Goal: Task Accomplishment & Management: Use online tool/utility

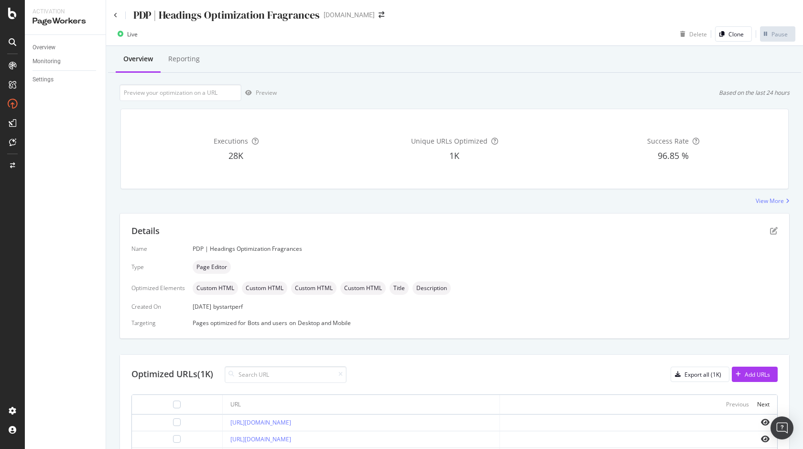
click at [119, 15] on div "PDP | Headings Optimization Fragrances" at bounding box center [217, 15] width 206 height 15
click at [114, 14] on icon at bounding box center [116, 15] width 4 height 6
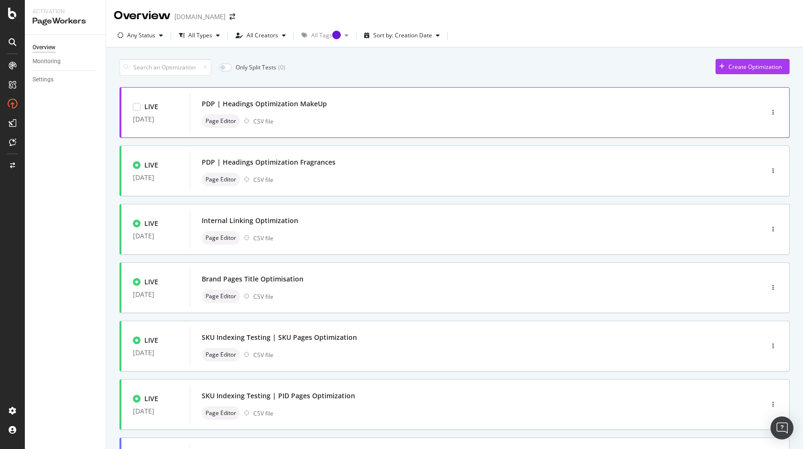
click at [341, 103] on div "PDP | Headings Optimization MakeUp" at bounding box center [462, 103] width 521 height 13
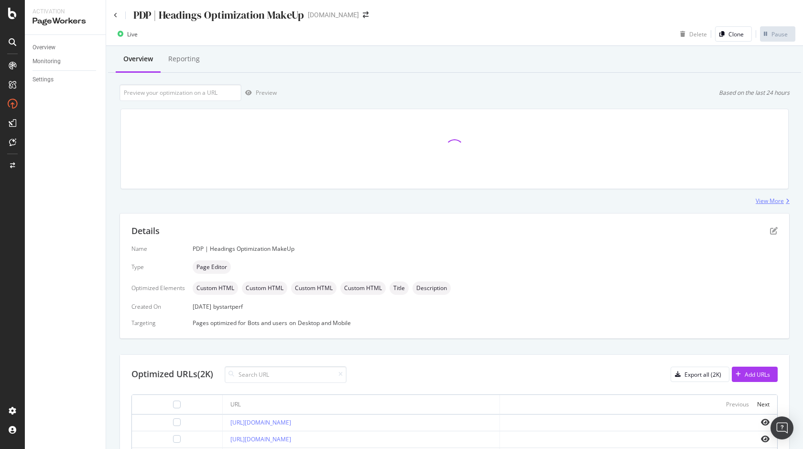
click at [768, 201] on div "View More" at bounding box center [770, 201] width 28 height 8
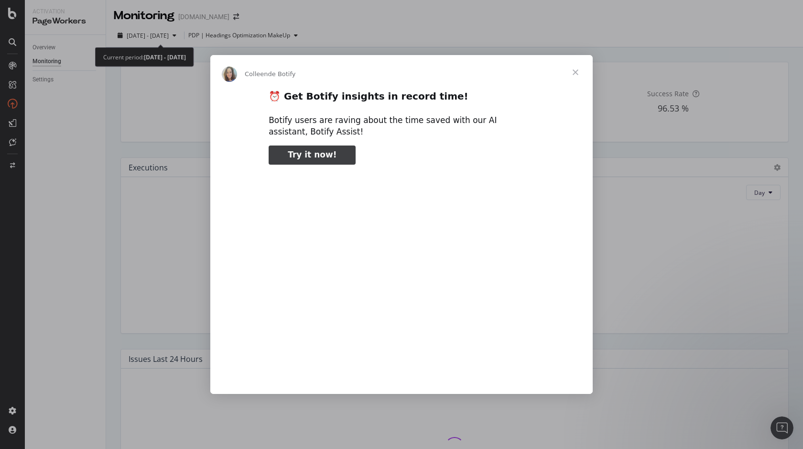
type input "78690"
click at [579, 72] on span "Fermer" at bounding box center [576, 72] width 34 height 34
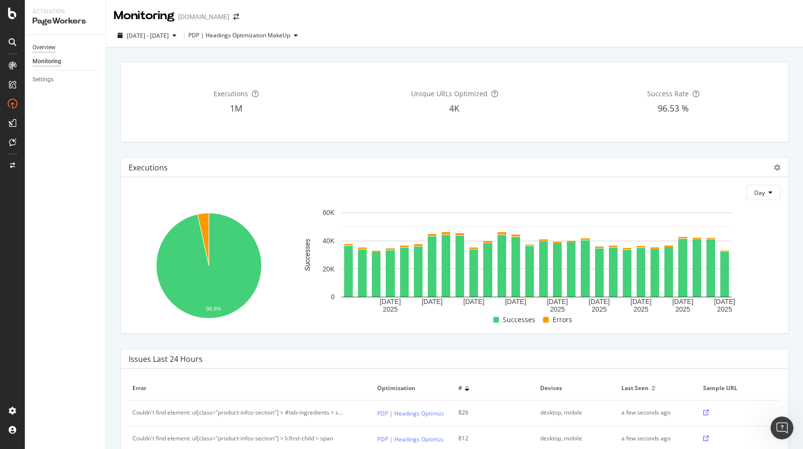
click at [55, 51] on div "Overview" at bounding box center [44, 48] width 23 height 10
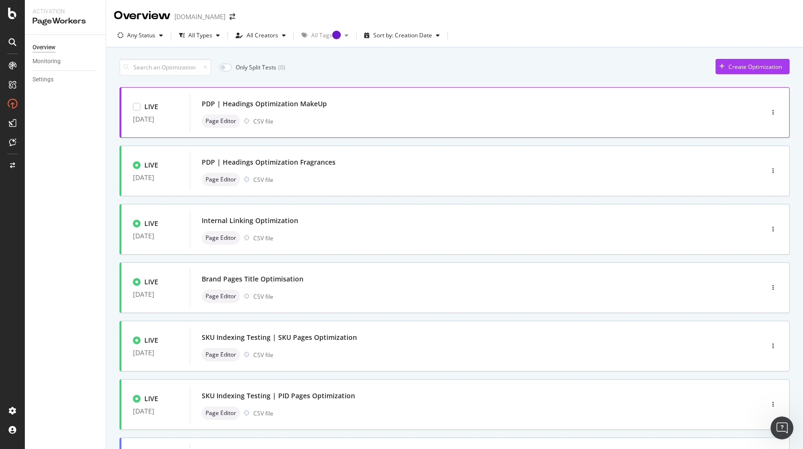
click at [346, 102] on div "PDP | Headings Optimization MakeUp" at bounding box center [462, 103] width 521 height 13
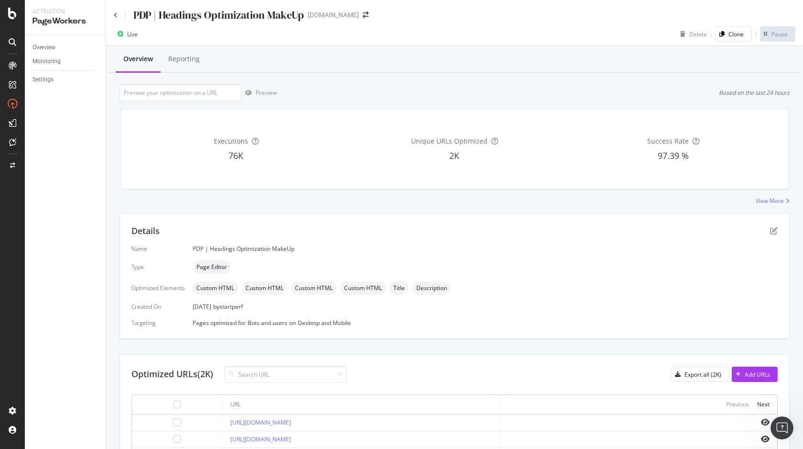
scroll to position [31, 0]
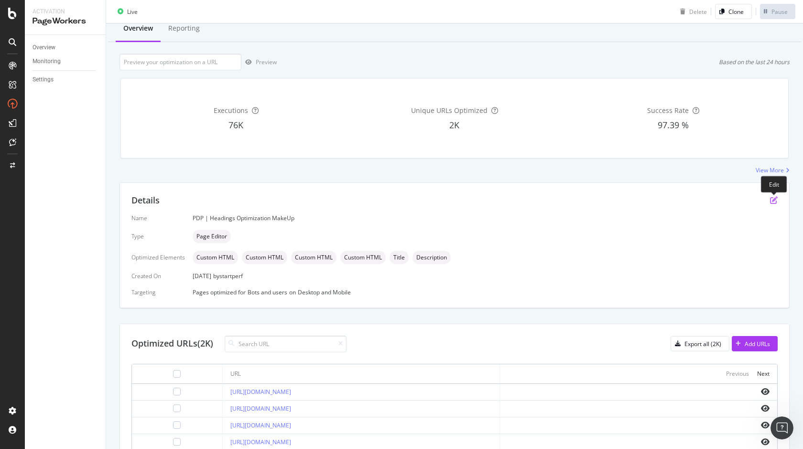
click at [774, 198] on icon "pen-to-square" at bounding box center [774, 200] width 8 height 8
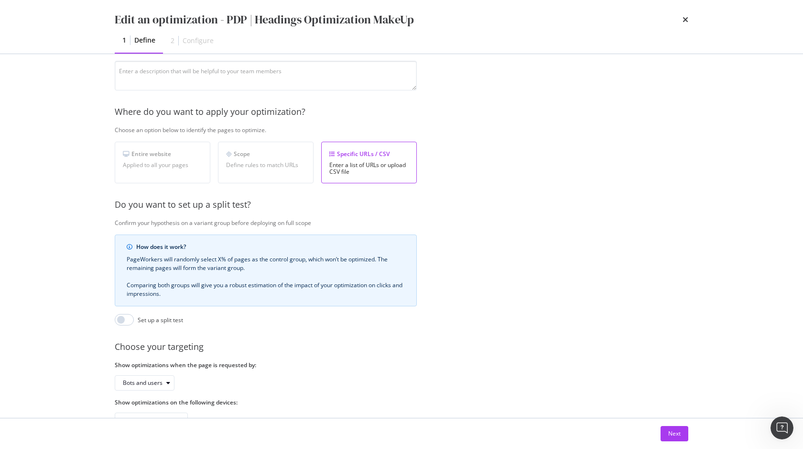
scroll to position [127, 0]
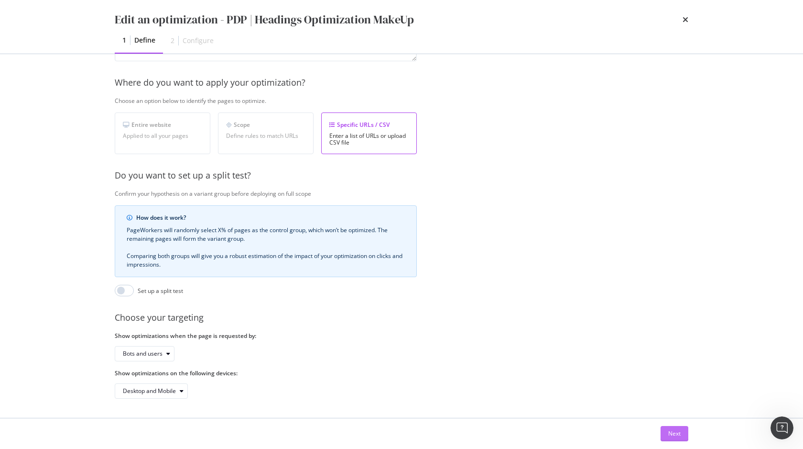
click at [671, 432] on div "Next" at bounding box center [675, 433] width 12 height 8
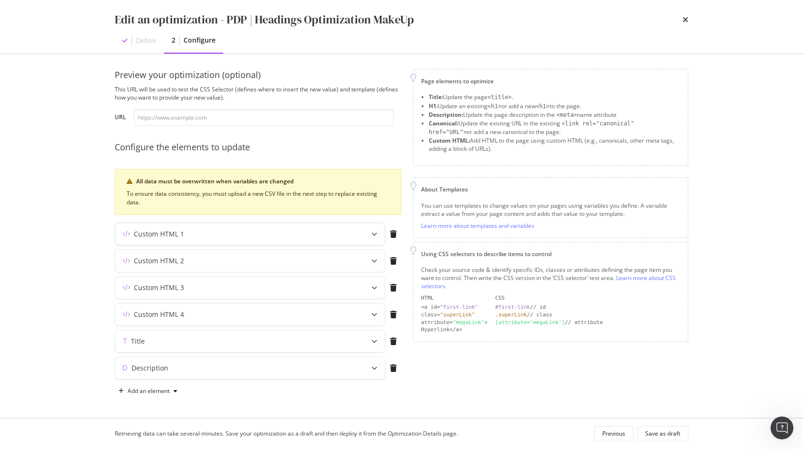
click at [366, 238] on div "modal" at bounding box center [374, 234] width 21 height 22
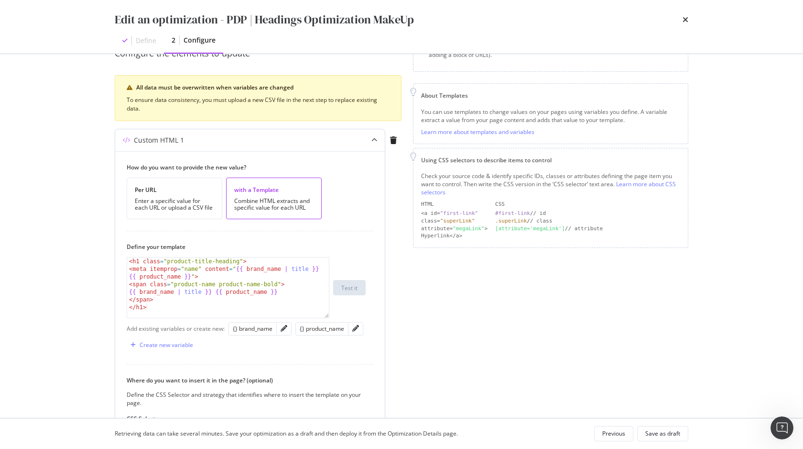
scroll to position [122, 0]
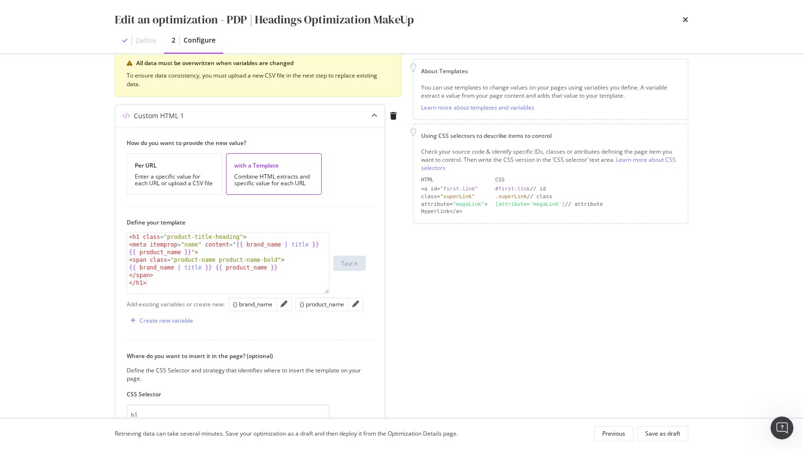
type textarea "{{ brand_name | title }} {{ product_name }}"
click at [276, 266] on div "< h1 class = "product-title-heading" > < meta itemprop = "name" content = " {{ …" at bounding box center [228, 271] width 202 height 76
click at [486, 103] on link "Learn more about templates and variables" at bounding box center [477, 107] width 113 height 8
